Goal: Task Accomplishment & Management: Manage account settings

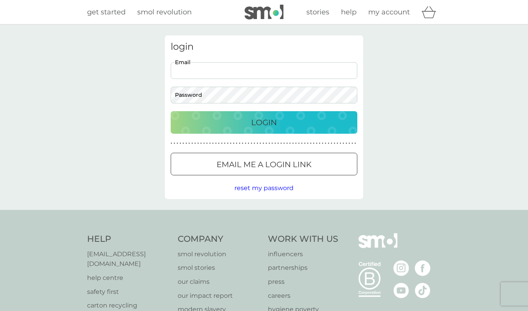
type input "[EMAIL_ADDRESS][DOMAIN_NAME]"
click at [217, 124] on div "Login" at bounding box center [263, 122] width 171 height 12
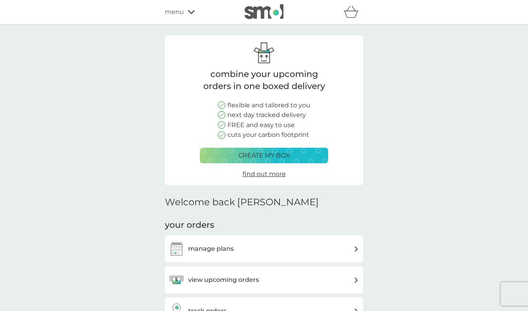
click at [209, 251] on h3 "manage plans" at bounding box center [210, 249] width 45 height 10
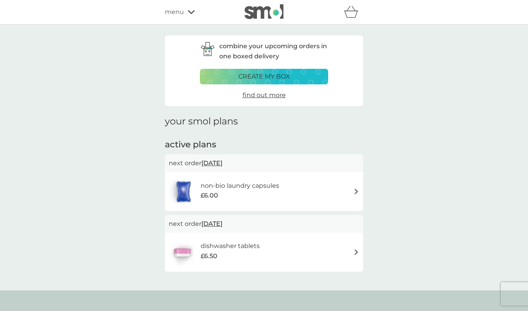
click at [268, 178] on div "non-bio laundry capsules £6.00" at bounding box center [228, 191] width 118 height 27
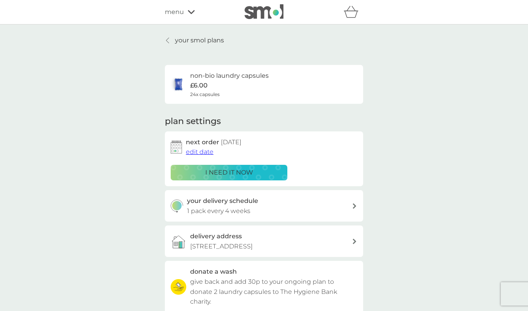
click at [260, 172] on div "i need it now" at bounding box center [229, 173] width 107 height 10
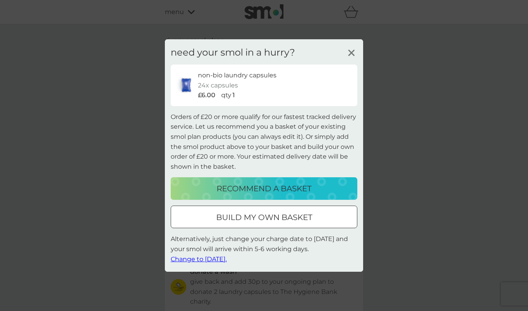
click at [208, 256] on span "Change to tomorrow." at bounding box center [199, 258] width 56 height 7
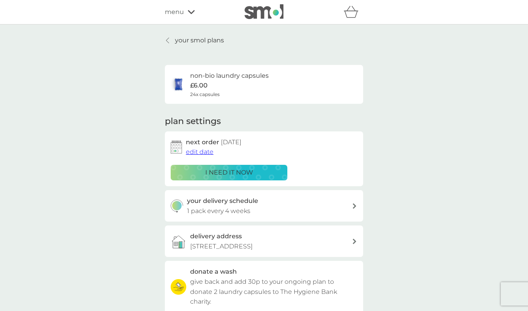
click at [190, 84] on p "£6.00" at bounding box center [198, 85] width 17 height 10
click at [205, 82] on p "£6.00" at bounding box center [198, 85] width 17 height 10
click at [217, 203] on h3 "your delivery schedule" at bounding box center [222, 201] width 71 height 10
select select "28"
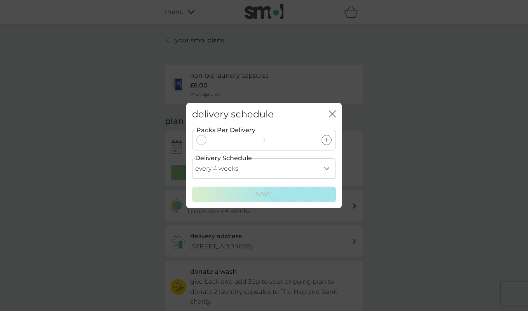
click at [336, 115] on icon "close" at bounding box center [332, 113] width 7 height 7
